Goal: Task Accomplishment & Management: Use online tool/utility

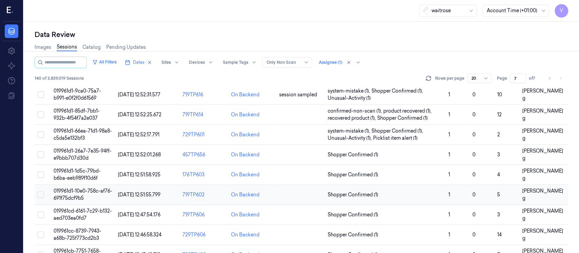
scroll to position [136, 0]
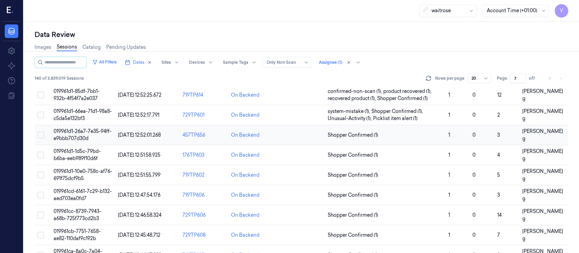
click at [305, 137] on td at bounding box center [300, 135] width 48 height 20
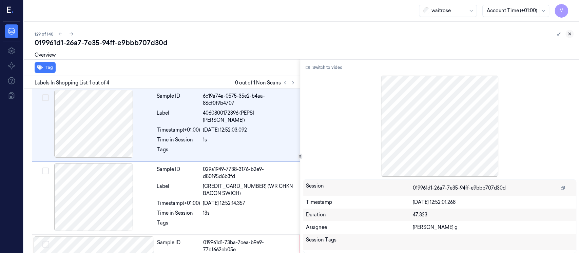
click at [571, 34] on icon at bounding box center [569, 34] width 5 height 5
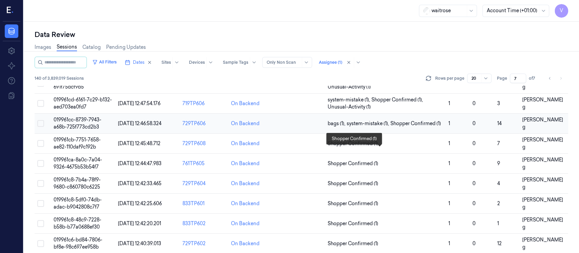
scroll to position [252, 0]
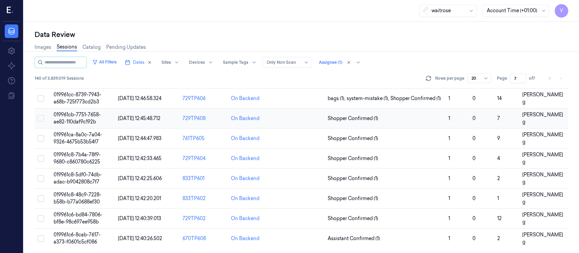
click at [302, 119] on td at bounding box center [300, 119] width 48 height 20
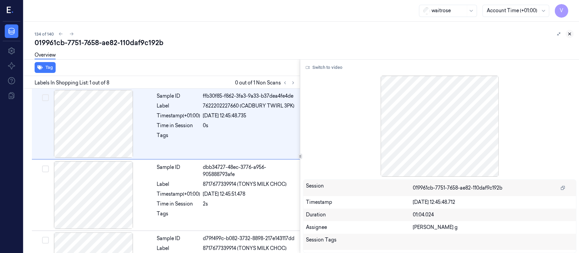
click at [572, 33] on button at bounding box center [569, 34] width 8 height 8
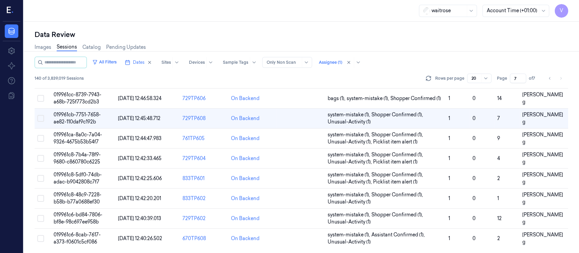
scroll to position [201, 0]
